Goal: Task Accomplishment & Management: Complete application form

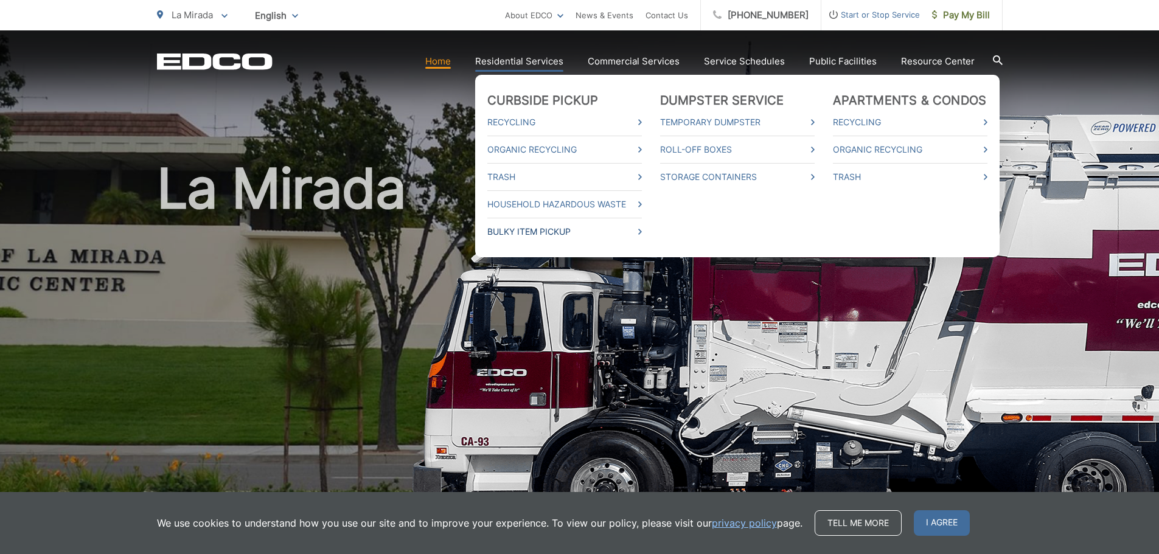
click at [546, 228] on link "Bulky Item Pickup" at bounding box center [564, 232] width 155 height 15
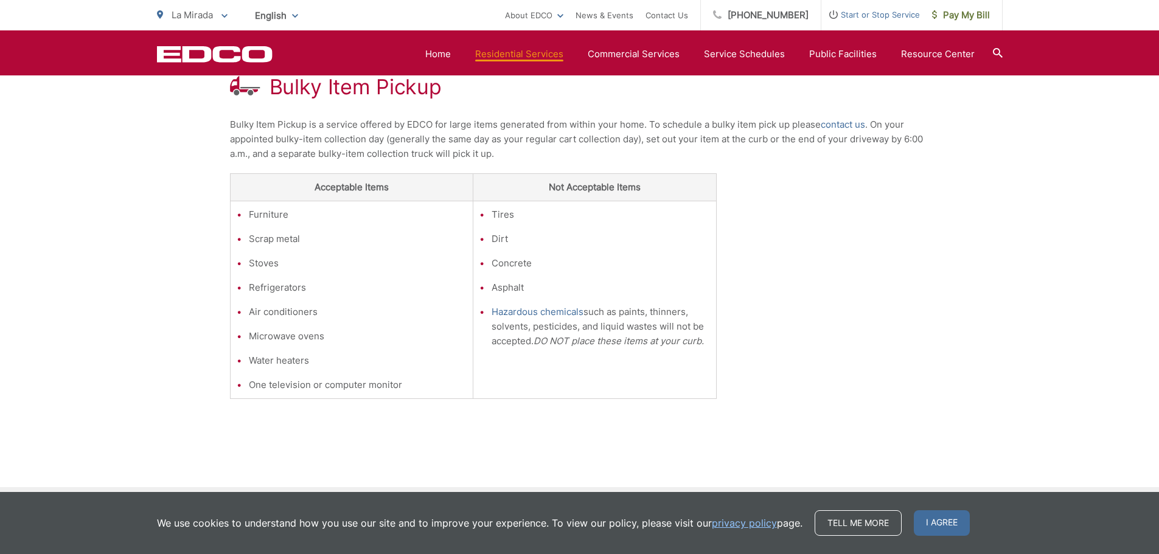
scroll to position [241, 0]
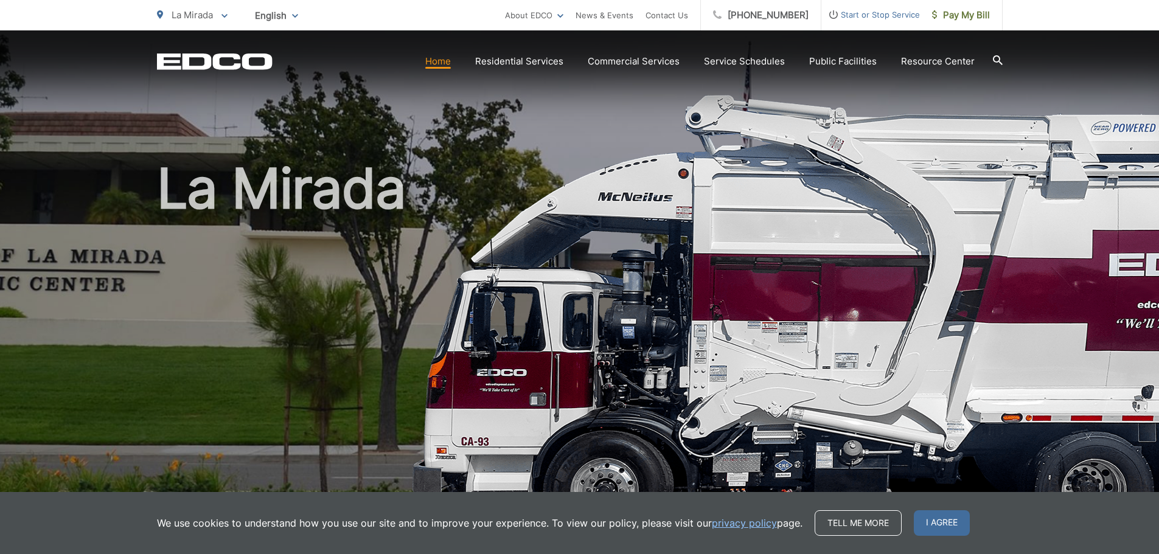
click at [997, 57] on icon at bounding box center [998, 60] width 10 height 10
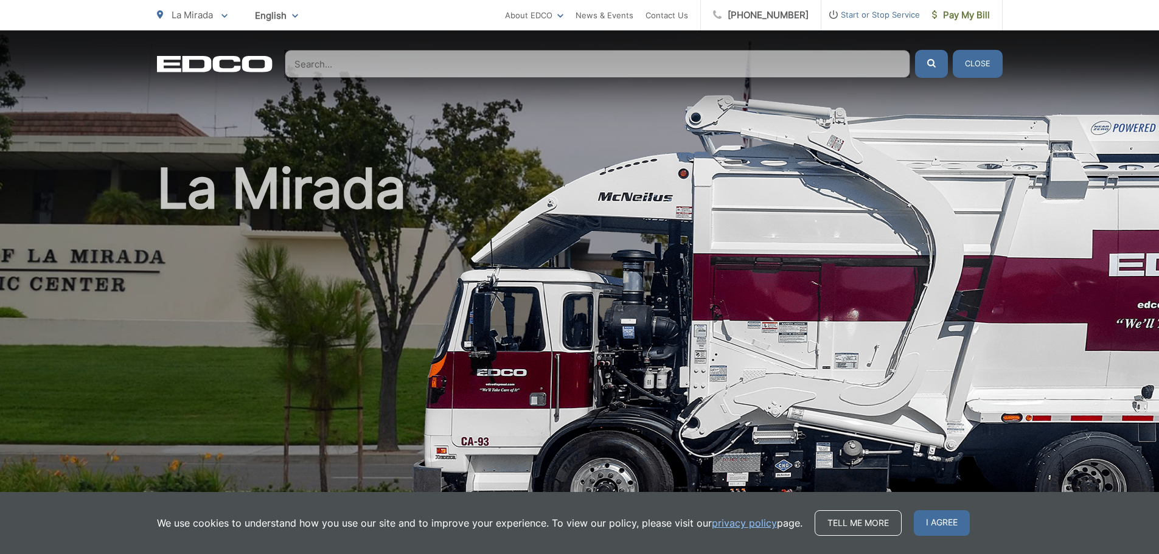
click at [847, 57] on input "Search" at bounding box center [598, 64] width 626 height 28
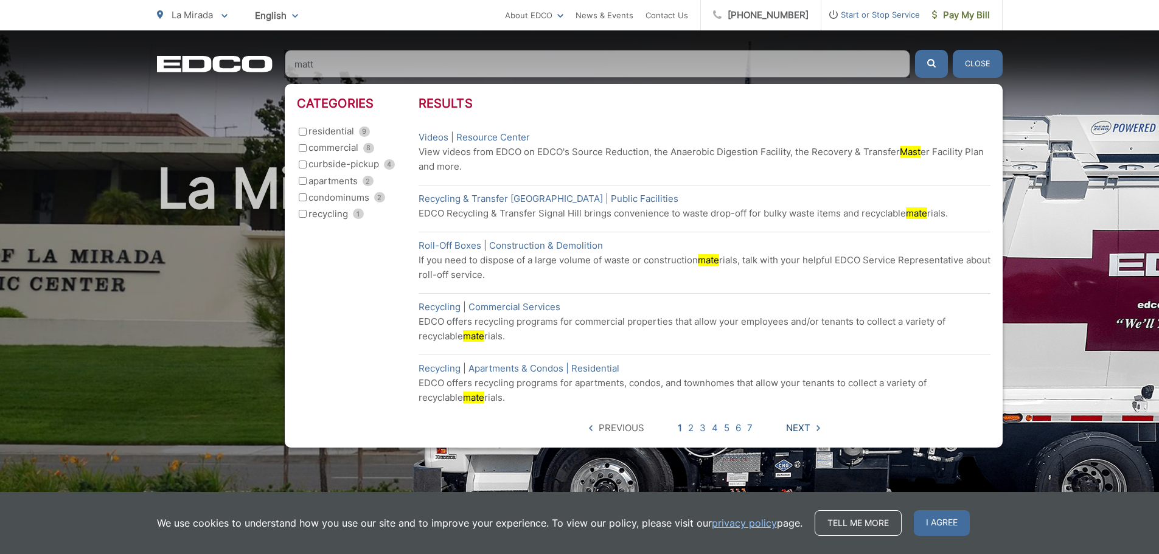
type input "matt"
click at [802, 425] on span "Next" at bounding box center [798, 428] width 24 height 15
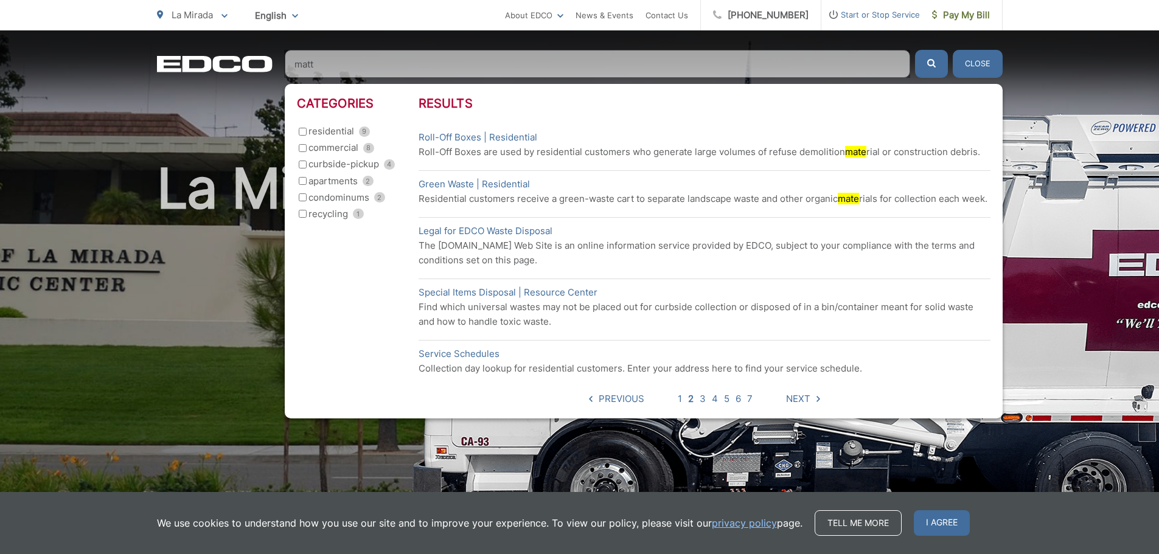
click at [243, 349] on h1 "La Mirada" at bounding box center [580, 350] width 846 height 385
click at [263, 66] on icon "EDCO Logo" at bounding box center [215, 63] width 116 height 17
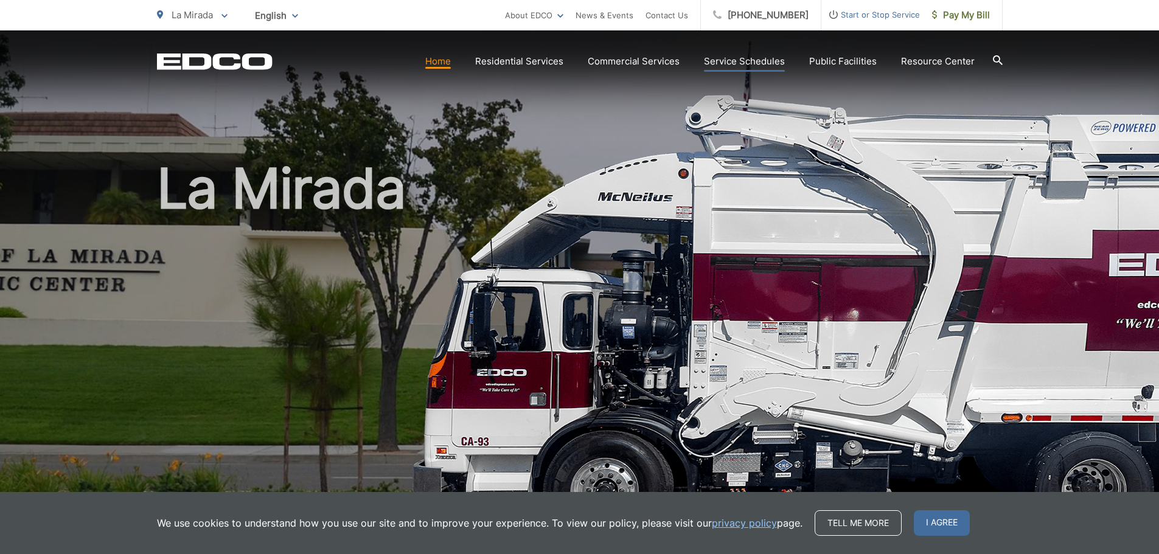
click at [771, 57] on link "Service Schedules" at bounding box center [744, 61] width 81 height 15
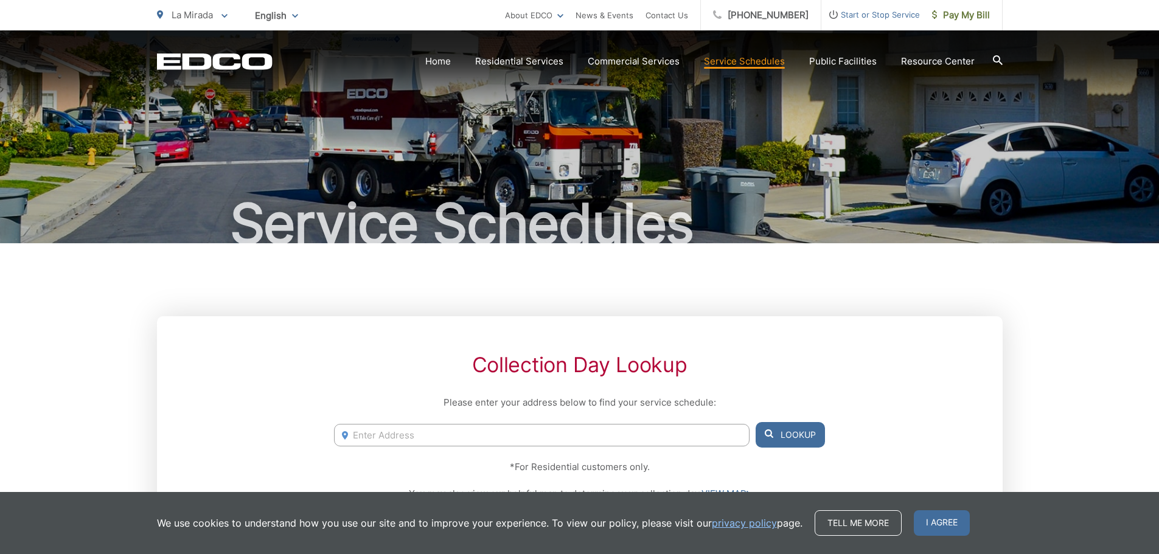
scroll to position [102, 0]
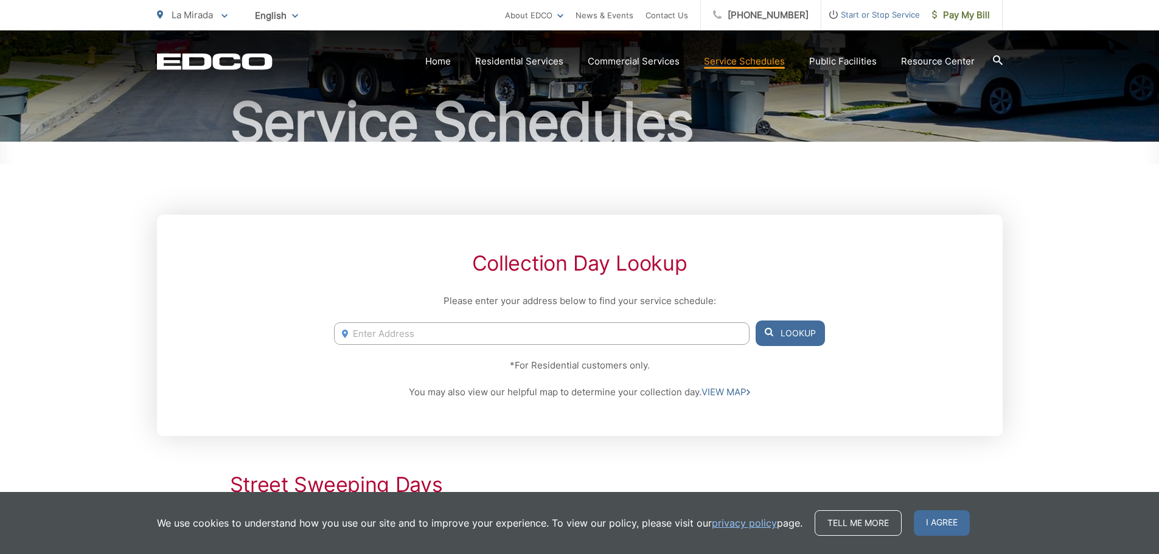
click at [479, 339] on input "Enter Address" at bounding box center [541, 333] width 415 height 23
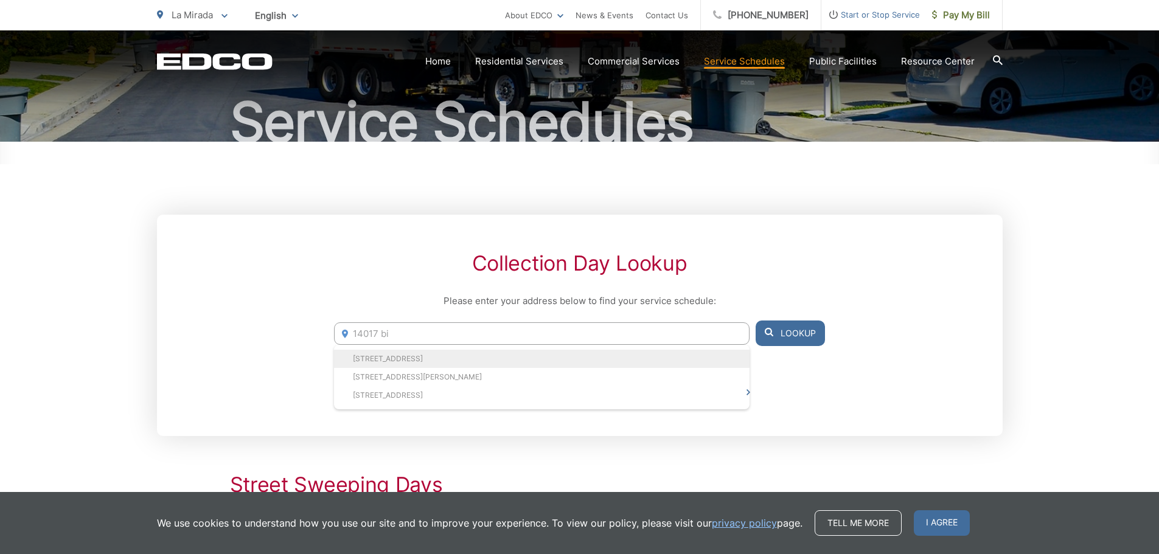
click at [448, 361] on li "[STREET_ADDRESS]" at bounding box center [541, 359] width 415 height 18
type input "14017 Biola Ave, La Mirada, CA, 90638"
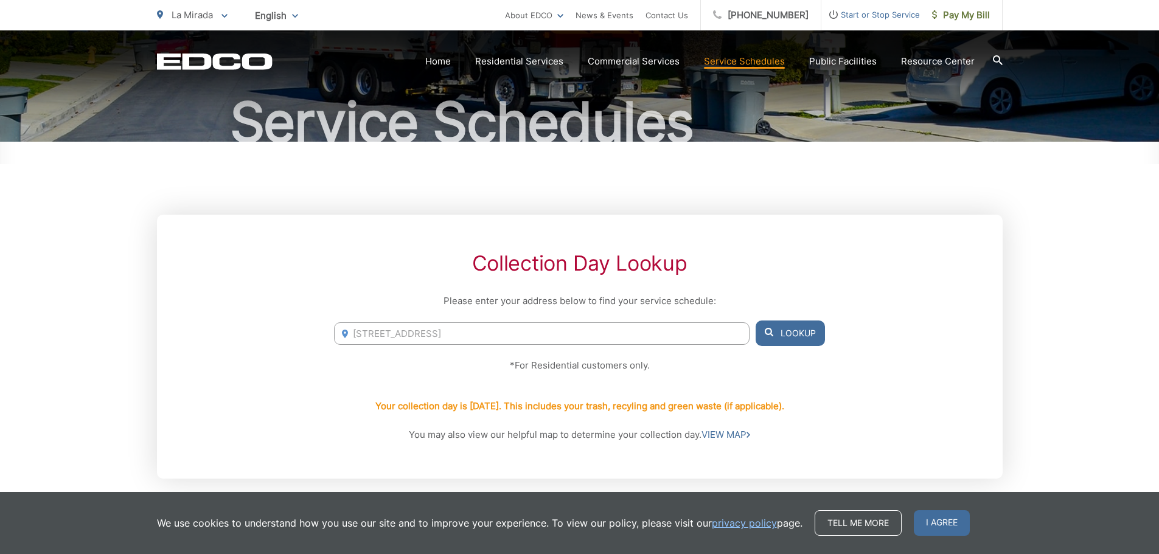
click at [801, 327] on button "Lookup" at bounding box center [790, 334] width 69 height 26
click at [785, 337] on button "Lookup" at bounding box center [790, 334] width 69 height 26
click at [442, 62] on link "Home" at bounding box center [438, 61] width 26 height 15
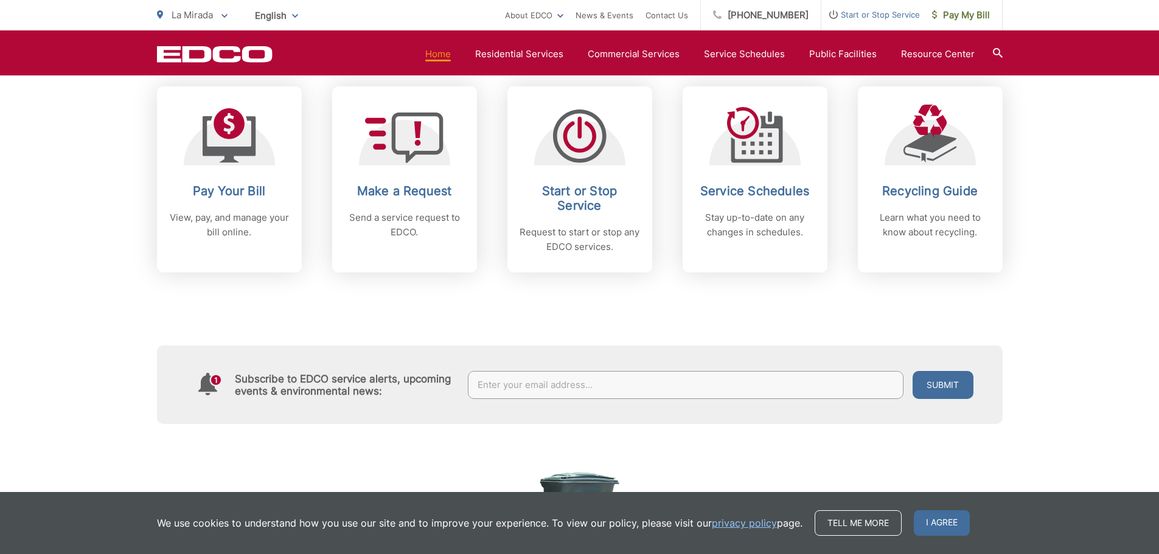
scroll to position [520, 0]
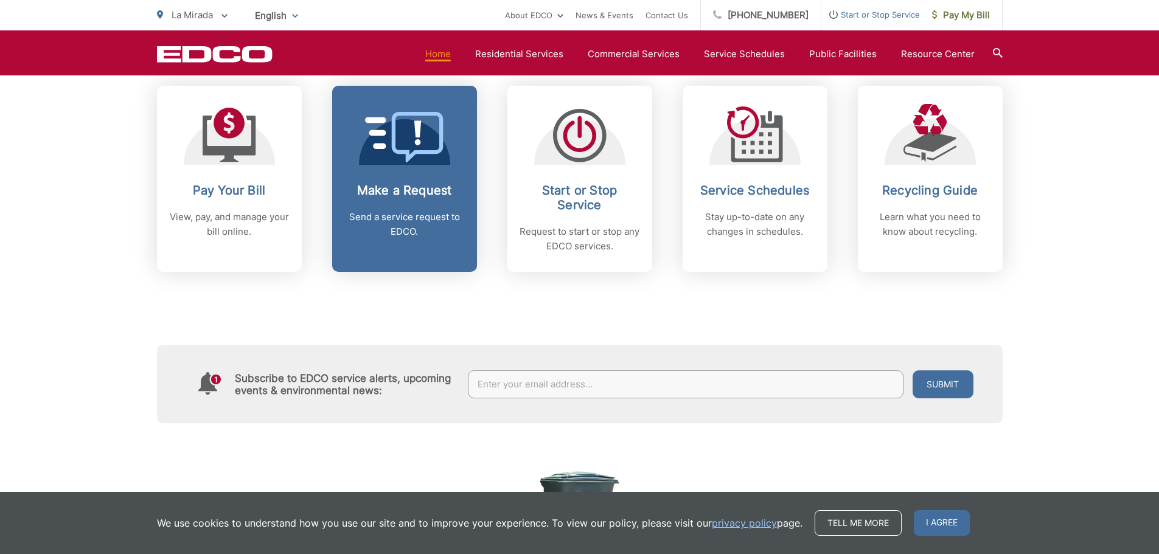
click at [431, 181] on link "Make a Request Send a service request to EDCO." at bounding box center [404, 179] width 145 height 186
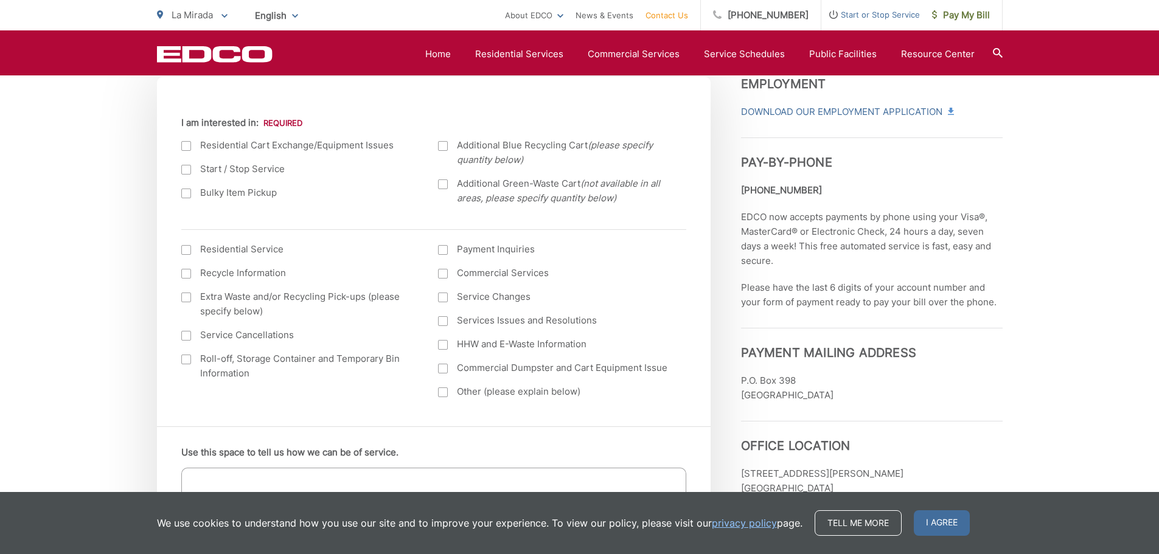
scroll to position [435, 0]
click at [187, 194] on div at bounding box center [186, 193] width 10 height 10
click at [0, 0] on input "Bulky Item Pickup" at bounding box center [0, 0] width 0 height 0
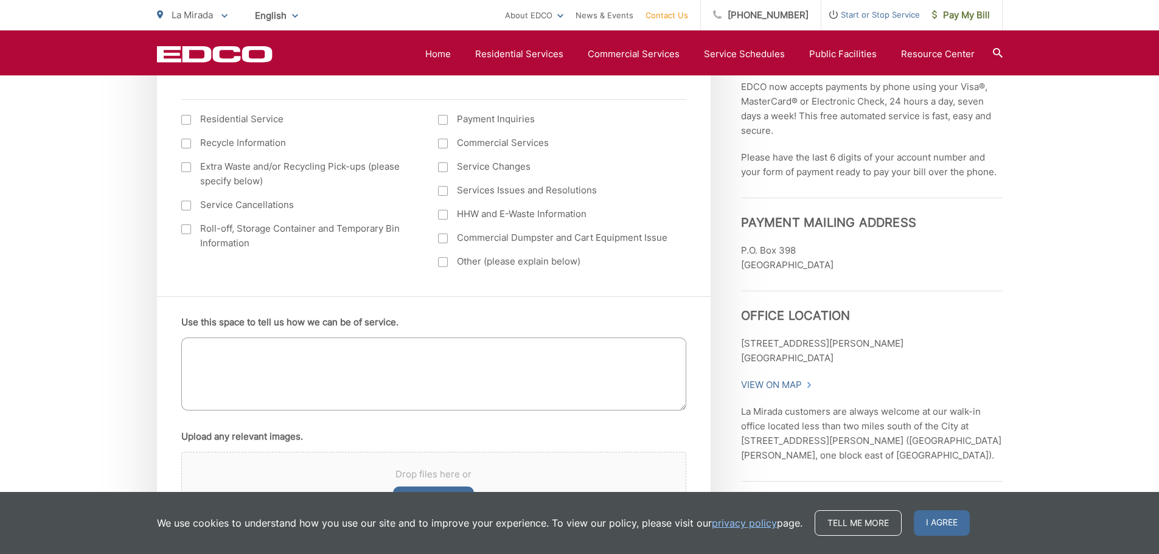
scroll to position [565, 0]
click at [415, 341] on textarea "Use this space to tell us how we can be of service." at bounding box center [433, 373] width 505 height 73
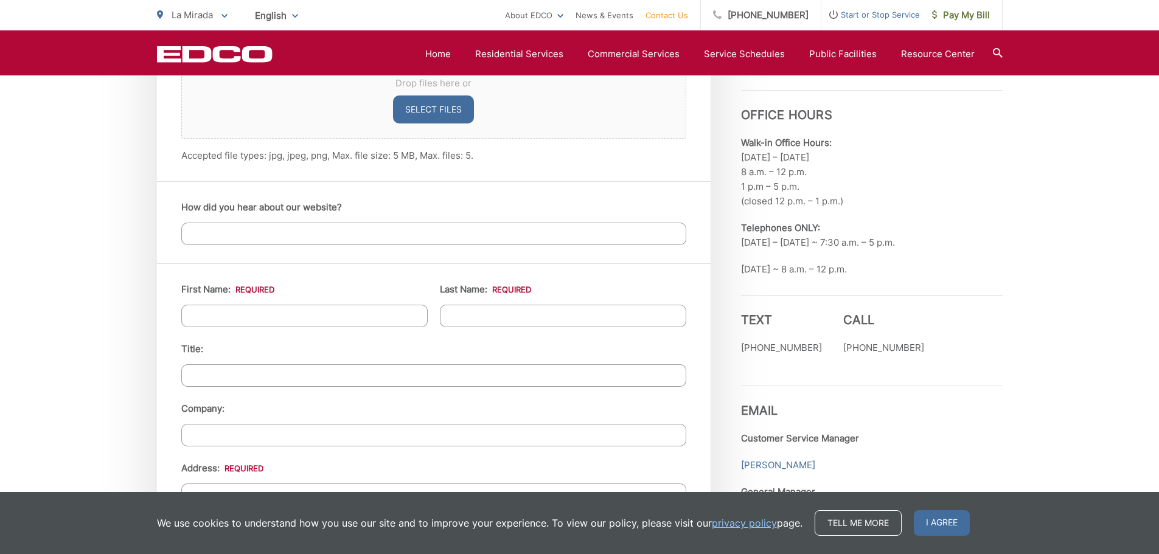
scroll to position [978, 0]
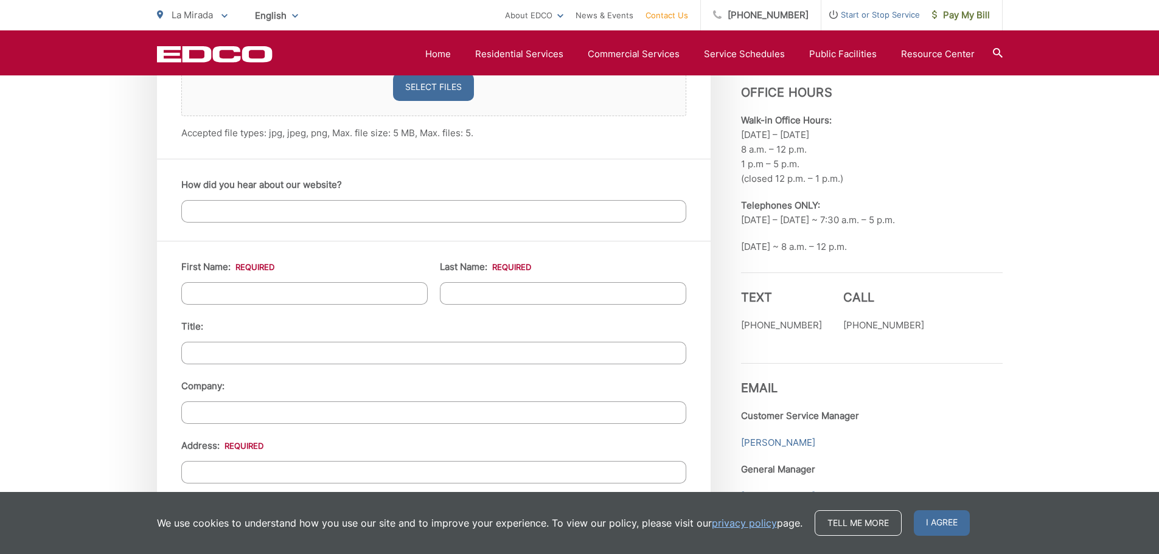
type textarea "Can you pick up a mattress?"
click at [332, 291] on input "First Name: *" at bounding box center [304, 293] width 246 height 23
type input "Stephen"
type input "cLARK"
type input "14017 Biola Ave"
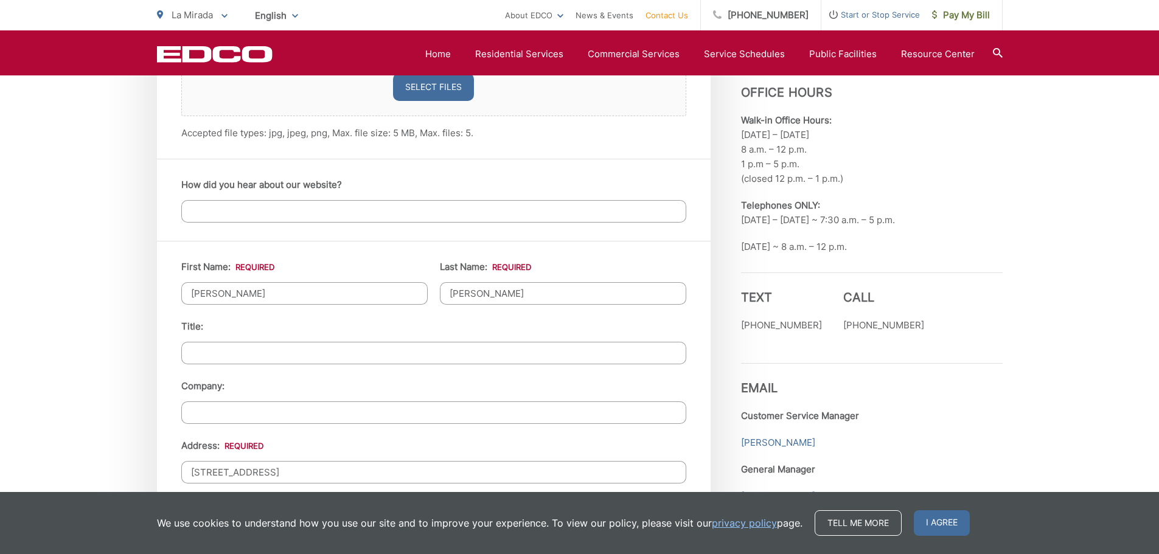
type input "La Mirada"
type input "90638"
type input "7145198994"
type input "sfclark8@gmail.com"
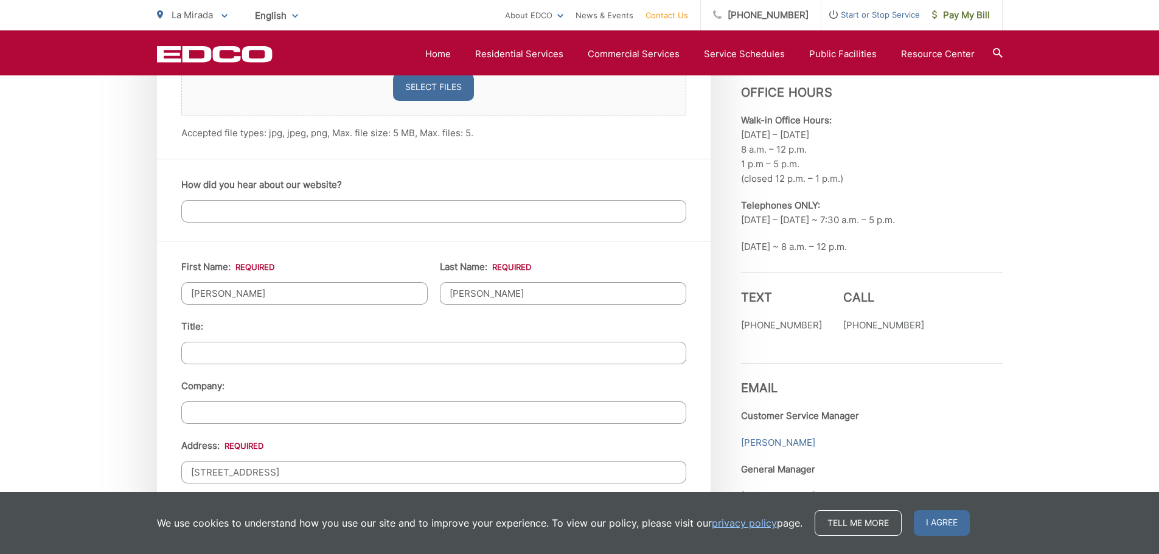
type input "(714) 519-8994"
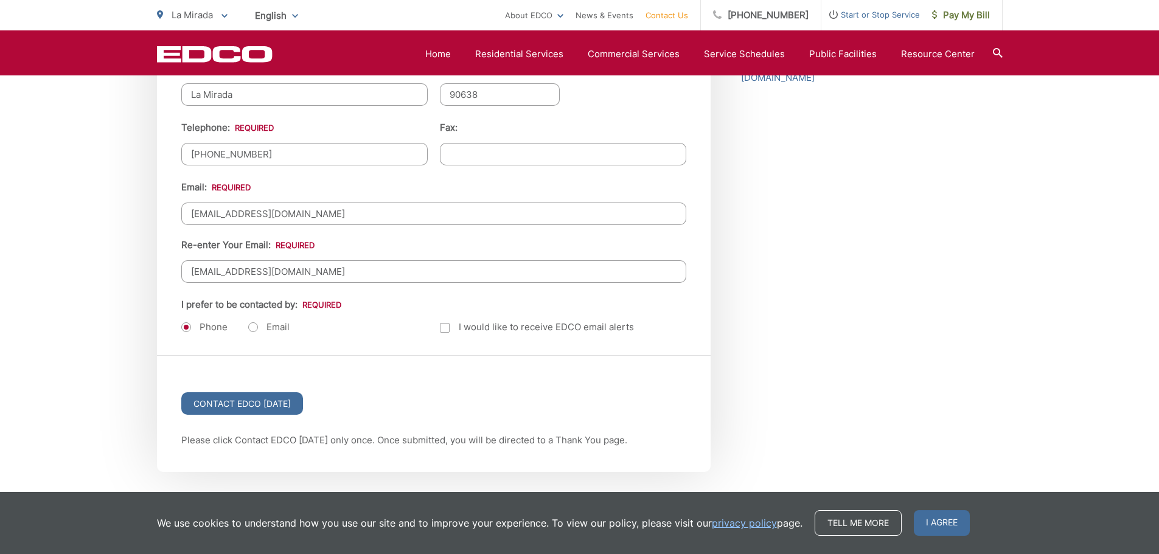
scroll to position [1476, 0]
click at [251, 331] on label "Email" at bounding box center [268, 327] width 41 height 12
radio input "true"
click at [260, 402] on input "Contact EDCO Today" at bounding box center [242, 403] width 122 height 23
